Goal: Task Accomplishment & Management: Complete application form

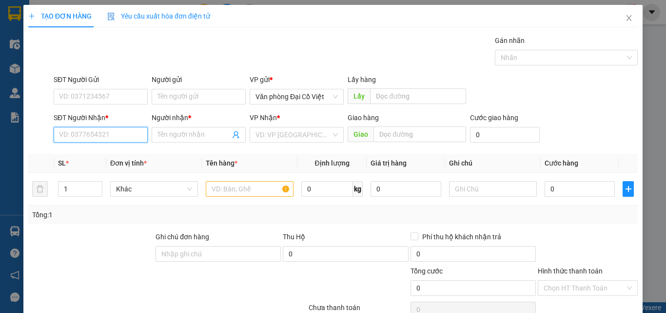
click at [96, 140] on input "SĐT Người Nhận *" at bounding box center [101, 135] width 94 height 16
type input "0943556488"
click at [96, 154] on div "0943556488 - ĐOÀI" at bounding box center [99, 154] width 81 height 11
type input "ĐOÀI"
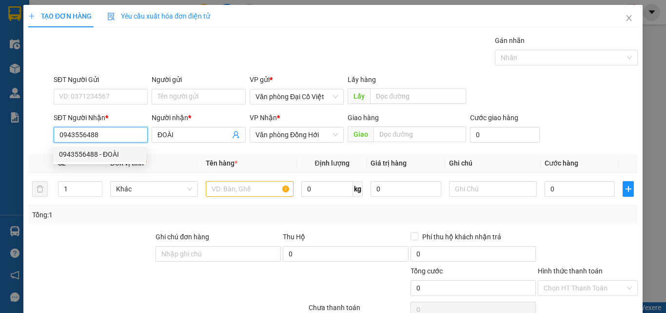
type input "100.000"
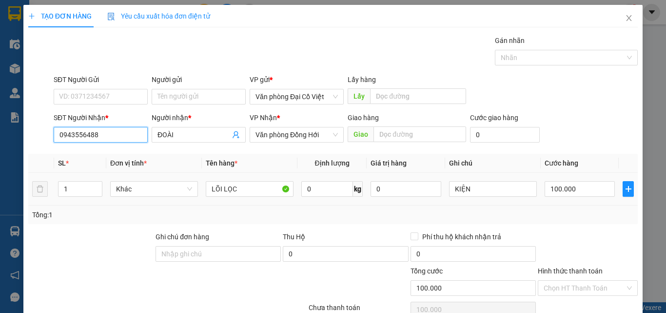
type input "0943556488"
click at [572, 198] on div "100.000" at bounding box center [580, 189] width 70 height 20
click at [572, 191] on input "100.000" at bounding box center [580, 189] width 70 height 16
type input "5"
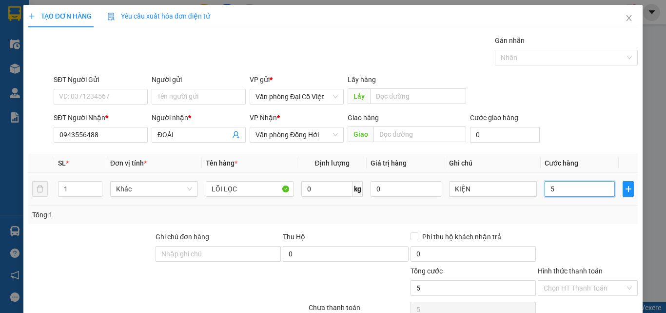
type input "50"
type input "50.000"
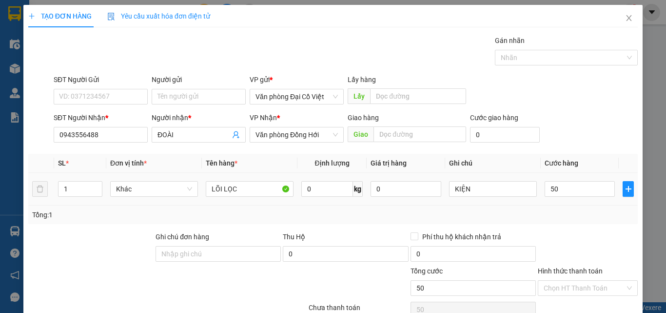
type input "50.000"
click at [566, 221] on div "Tổng: 1" at bounding box center [333, 214] width 610 height 19
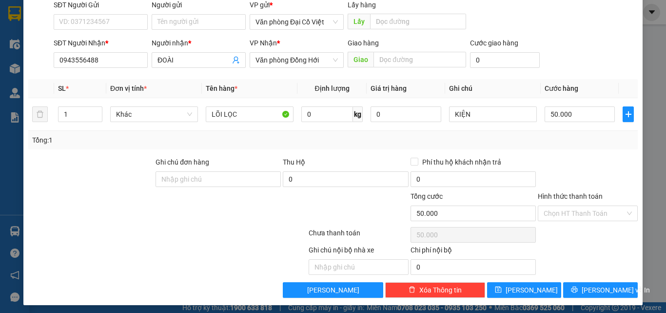
scroll to position [79, 0]
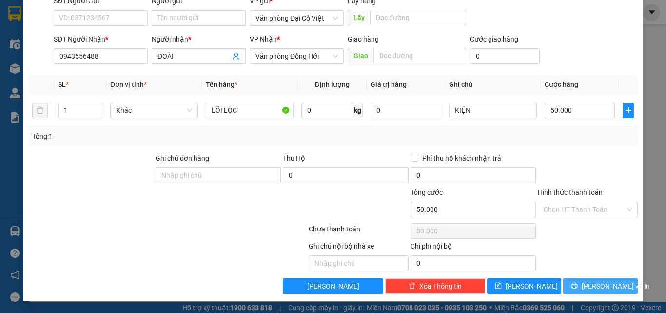
click at [577, 284] on icon "printer" at bounding box center [575, 286] width 6 height 6
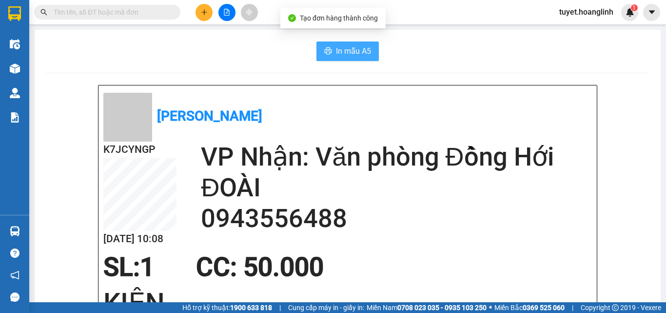
click at [351, 51] on span "In mẫu A5" at bounding box center [353, 51] width 35 height 12
